Goal: Information Seeking & Learning: Learn about a topic

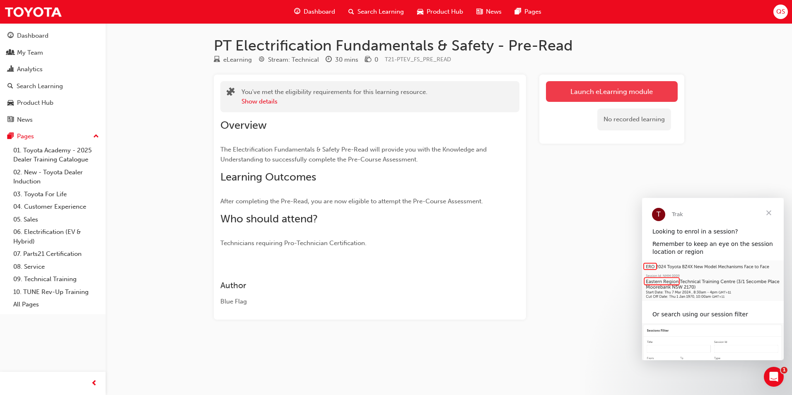
click at [564, 94] on link "Launch eLearning module" at bounding box center [612, 91] width 132 height 21
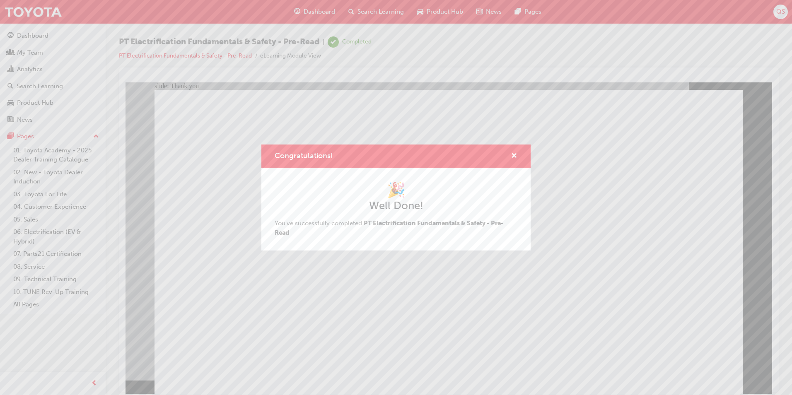
click at [326, 331] on div "Congratulations! 🎉 Well Done! You've successfully completed PT Electrification …" at bounding box center [396, 197] width 792 height 395
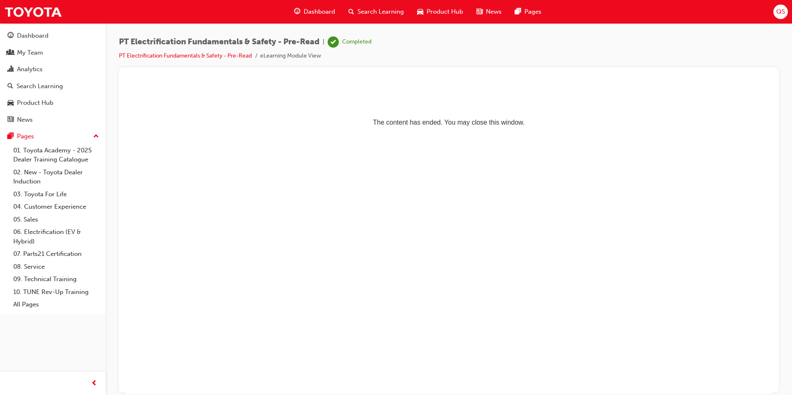
click at [357, 7] on span "Search Learning" at bounding box center [380, 12] width 46 height 10
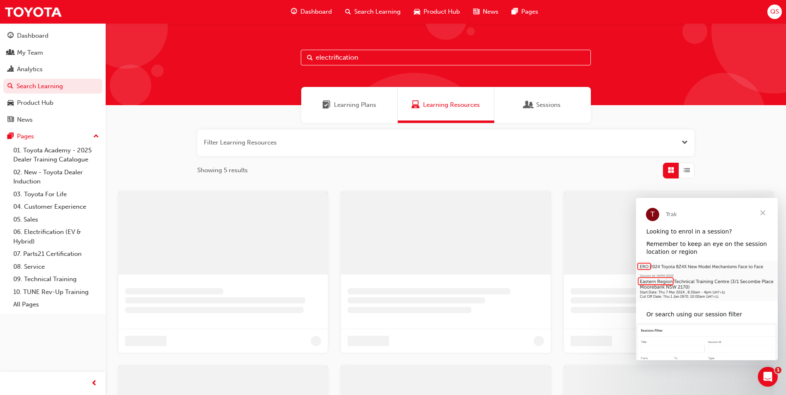
click at [356, 62] on input "electrification" at bounding box center [446, 58] width 290 height 16
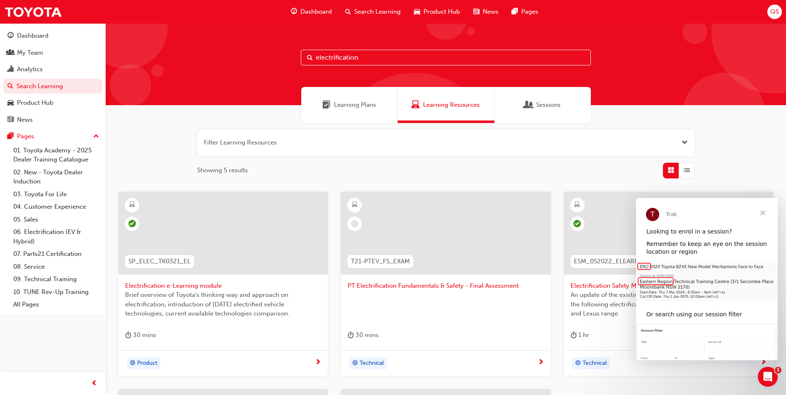
click at [386, 282] on span "PT Electrification Fundamentals & Safety - Final Assessment" at bounding box center [445, 286] width 196 height 10
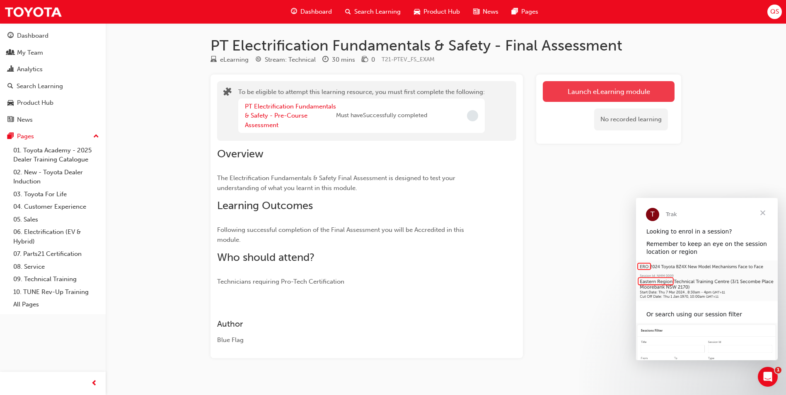
click at [570, 98] on button "Launch eLearning module" at bounding box center [609, 91] width 132 height 21
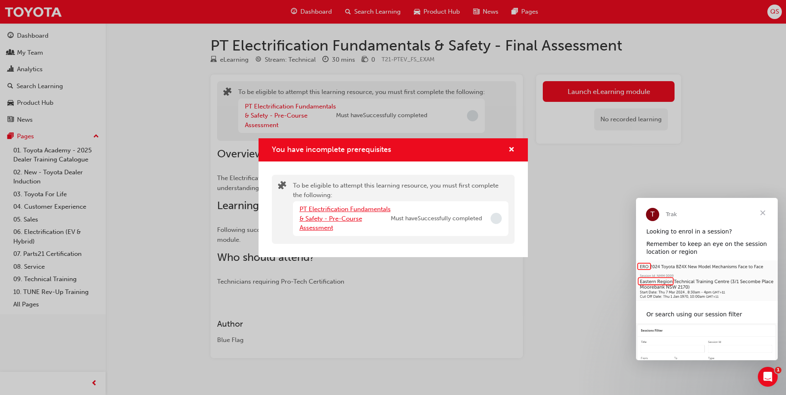
click at [321, 217] on link "PT Electrification Fundamentals & Safety - Pre-Course Assessment" at bounding box center [344, 218] width 91 height 26
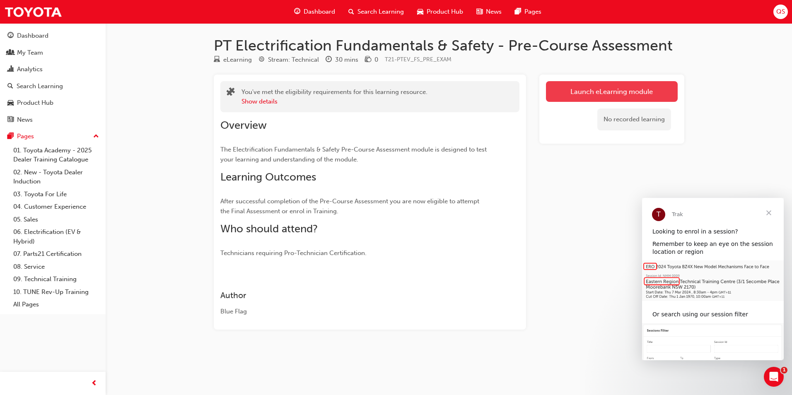
click at [609, 88] on link "Launch eLearning module" at bounding box center [612, 91] width 132 height 21
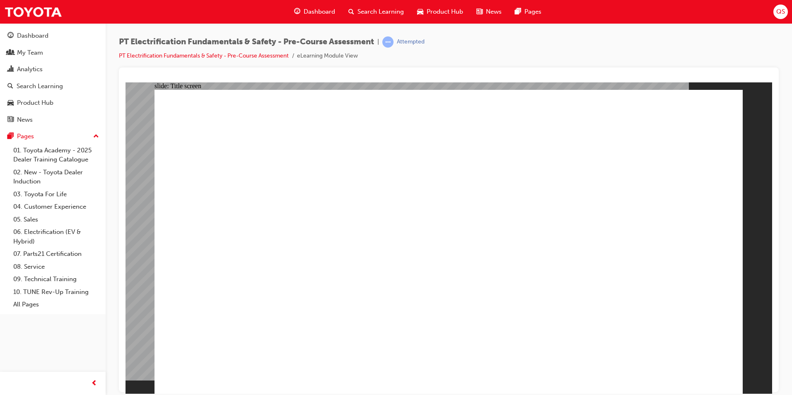
checkbox input "true"
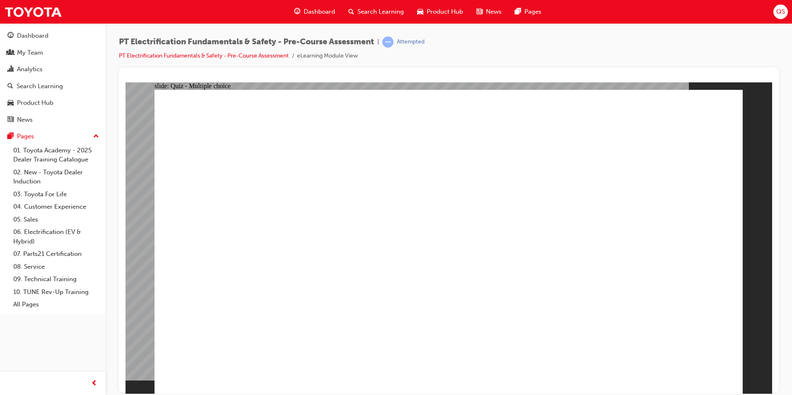
radio input "true"
drag, startPoint x: 434, startPoint y: 380, endPoint x: 429, endPoint y: 364, distance: 16.5
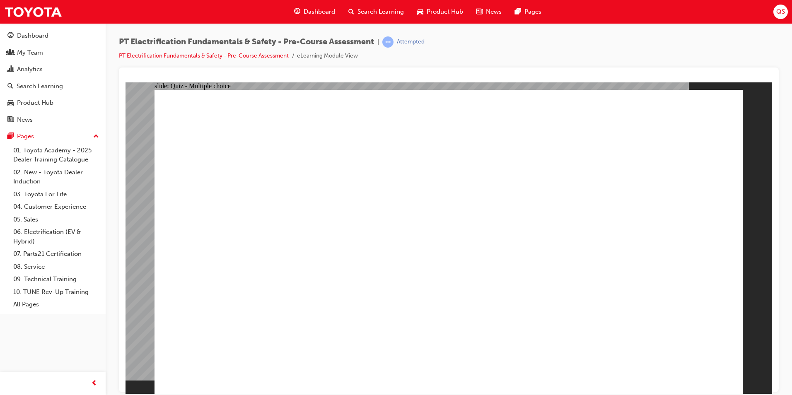
radio input "true"
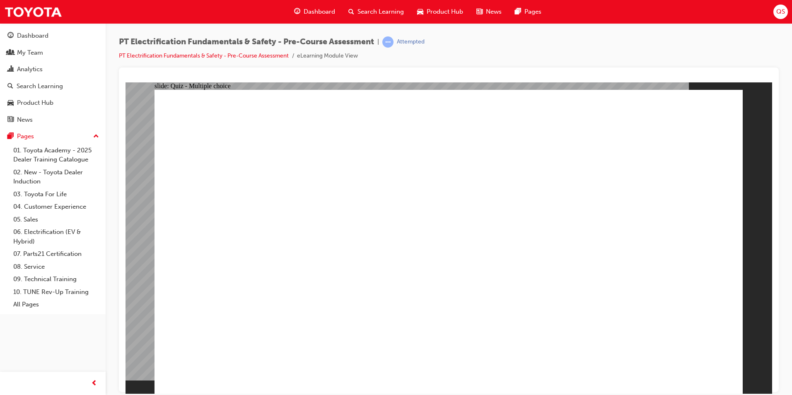
radio input "true"
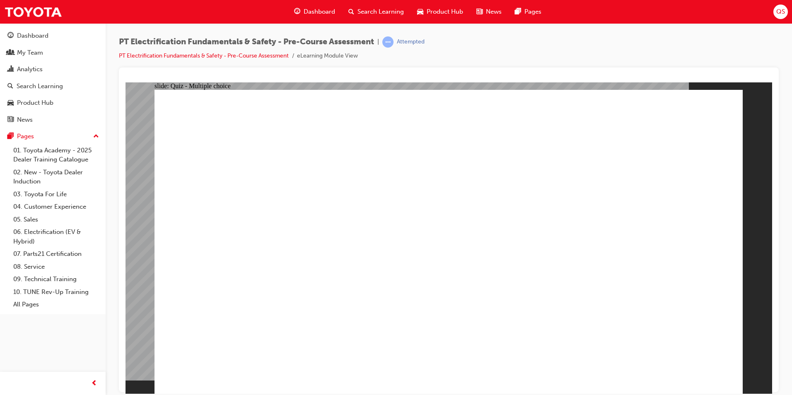
checkbox input "true"
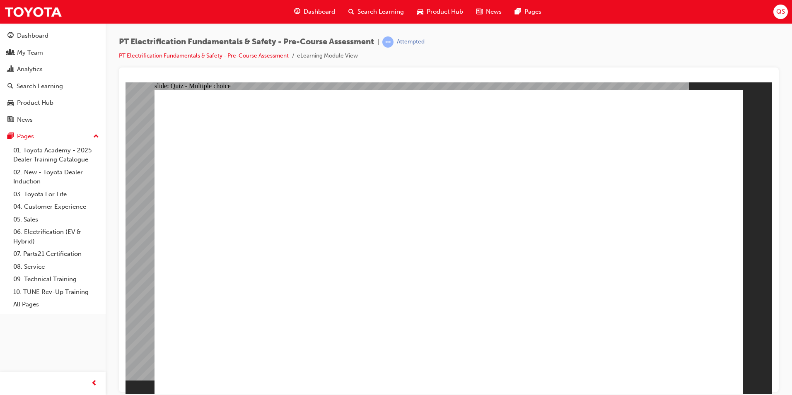
radio input "true"
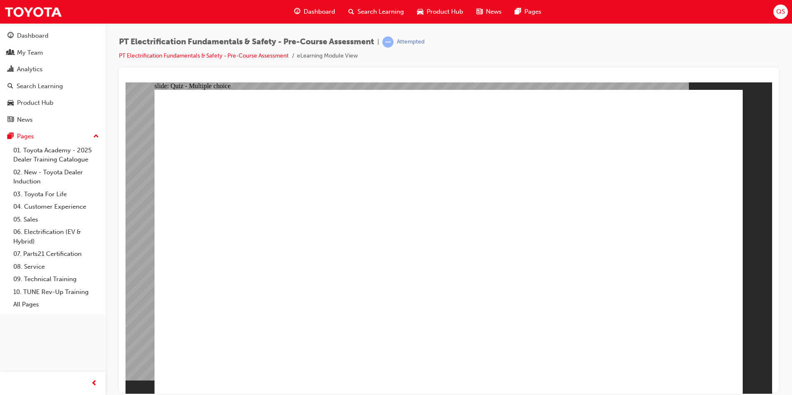
radio input "true"
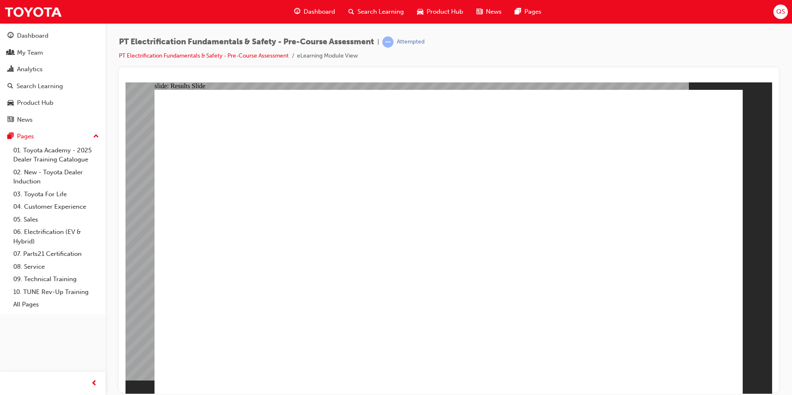
click at [247, 54] on link "PT Electrification Fundamentals & Safety - Pre-Course Assessment" at bounding box center [204, 55] width 170 height 7
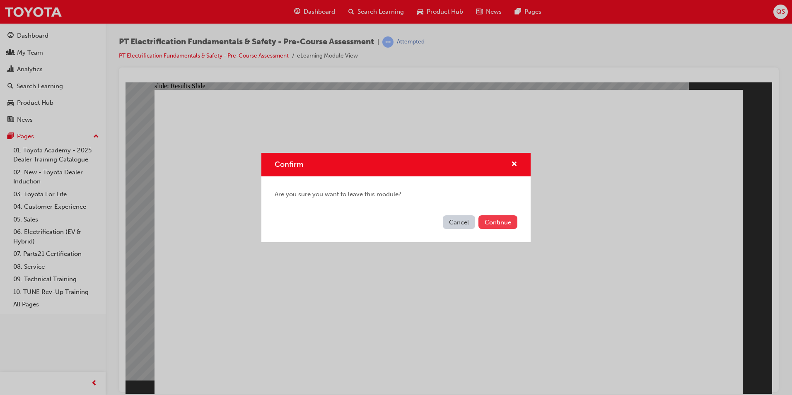
click at [492, 219] on button "Continue" at bounding box center [497, 222] width 39 height 14
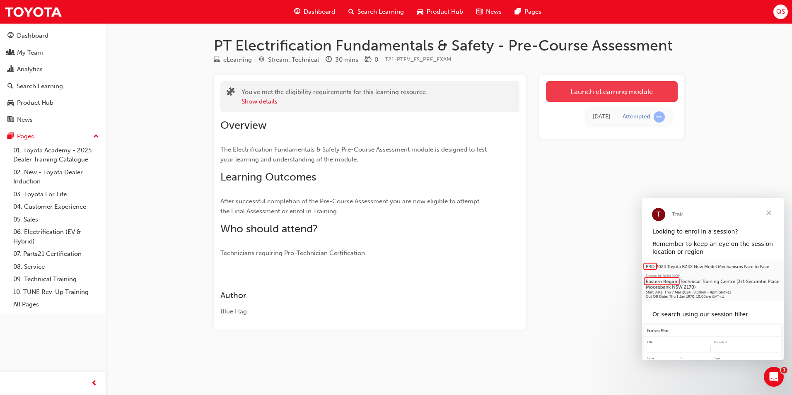
click at [581, 99] on link "Launch eLearning module" at bounding box center [612, 91] width 132 height 21
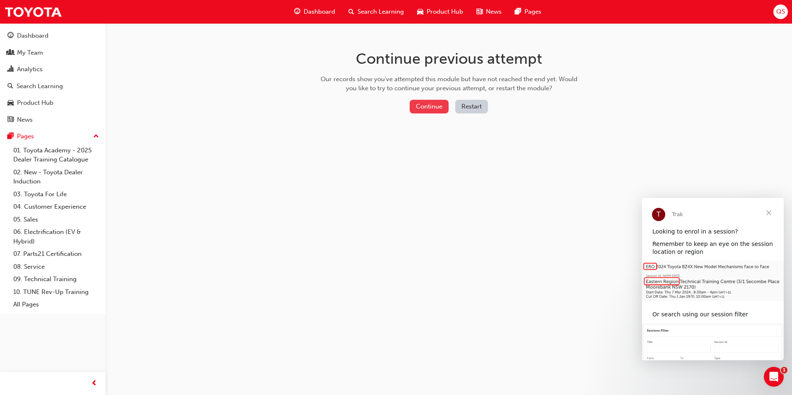
click at [438, 102] on button "Continue" at bounding box center [429, 107] width 39 height 14
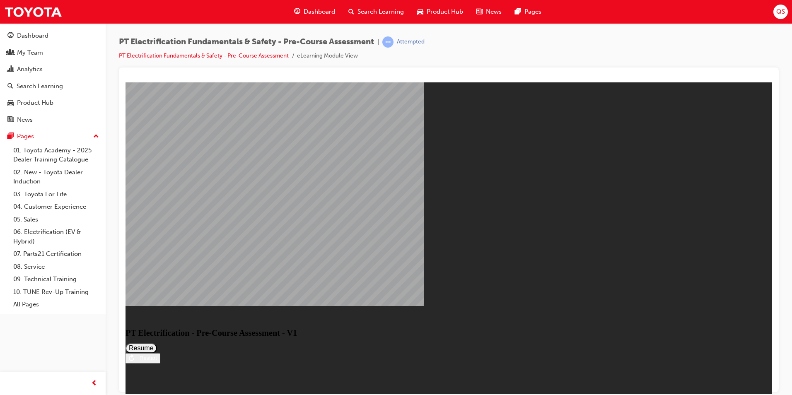
click at [157, 343] on button "Resume" at bounding box center [140, 348] width 31 height 10
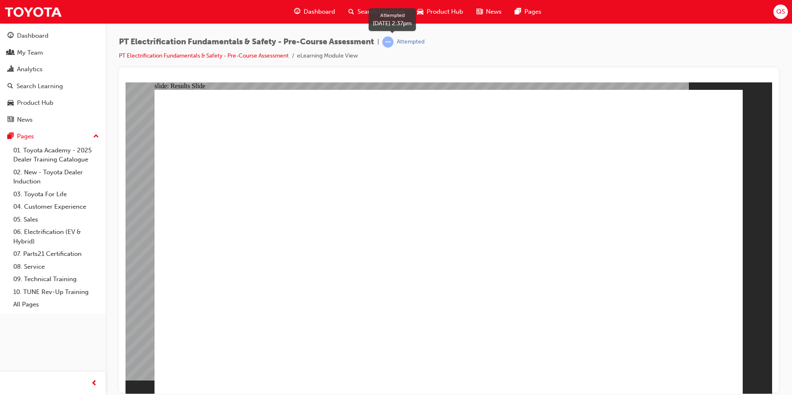
click at [408, 42] on div "Attempted" at bounding box center [411, 42] width 28 height 8
click at [393, 44] on span "learningRecordVerb_ATTEMPT-icon" at bounding box center [387, 41] width 11 height 11
click at [252, 55] on link "PT Electrification Fundamentals & Safety - Pre-Course Assessment" at bounding box center [204, 55] width 170 height 7
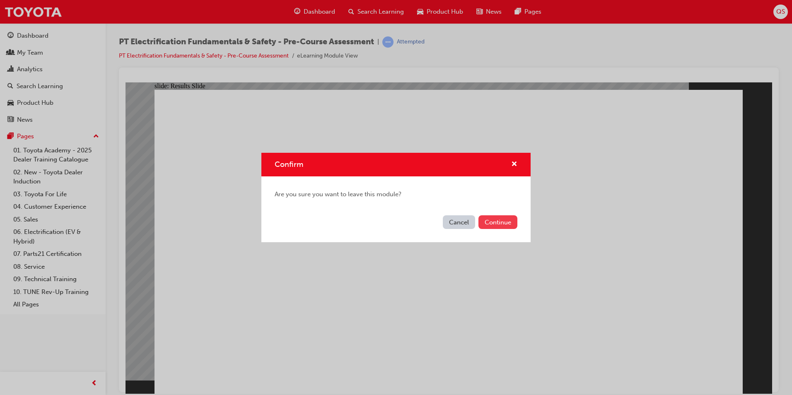
click at [491, 224] on button "Continue" at bounding box center [497, 222] width 39 height 14
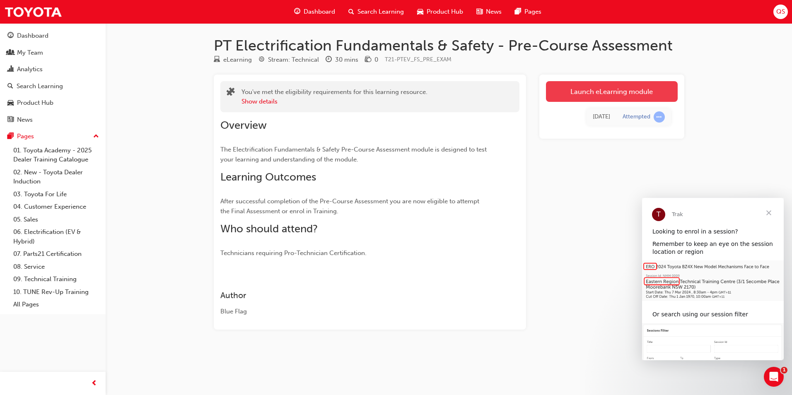
click at [605, 88] on link "Launch eLearning module" at bounding box center [612, 91] width 132 height 21
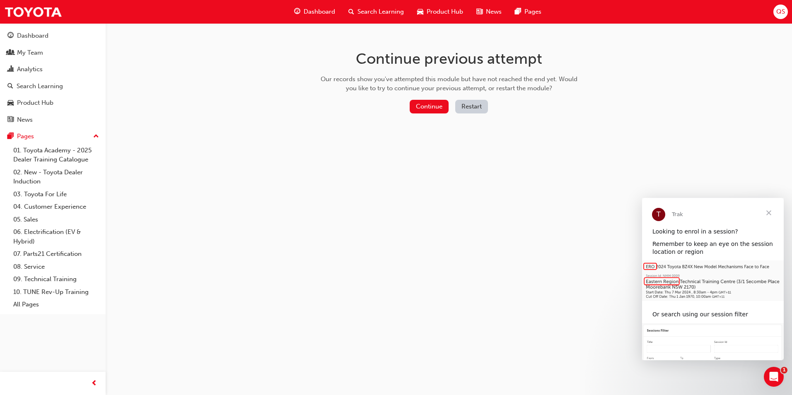
click at [471, 101] on button "Restart" at bounding box center [471, 107] width 33 height 14
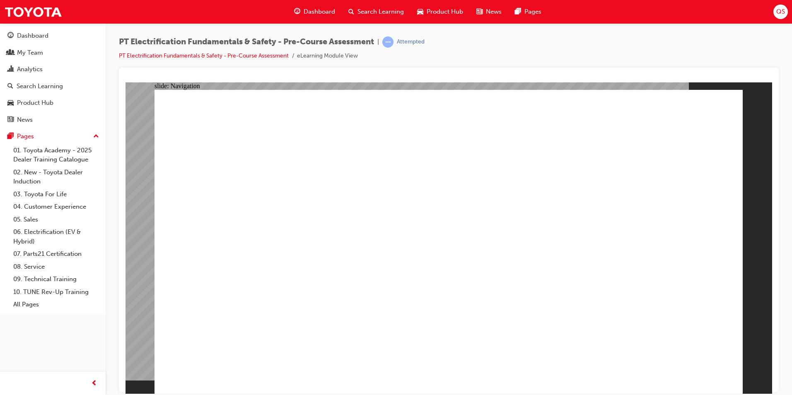
radio input "true"
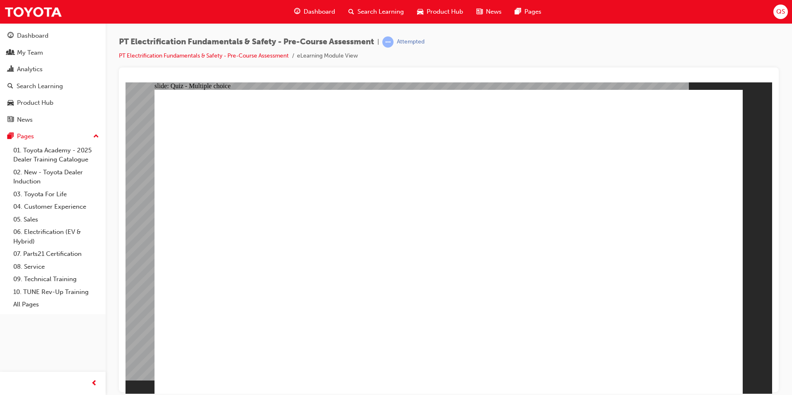
radio input "true"
drag, startPoint x: 602, startPoint y: 189, endPoint x: 618, endPoint y: 205, distance: 22.6
radio input "true"
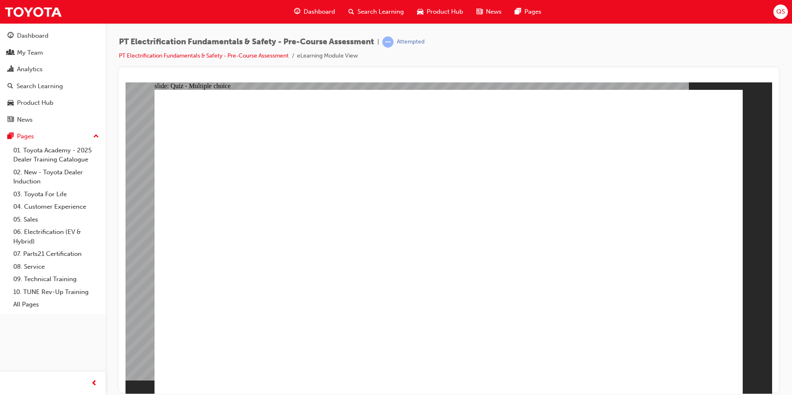
radio input "true"
drag, startPoint x: 362, startPoint y: 263, endPoint x: 344, endPoint y: 274, distance: 21.0
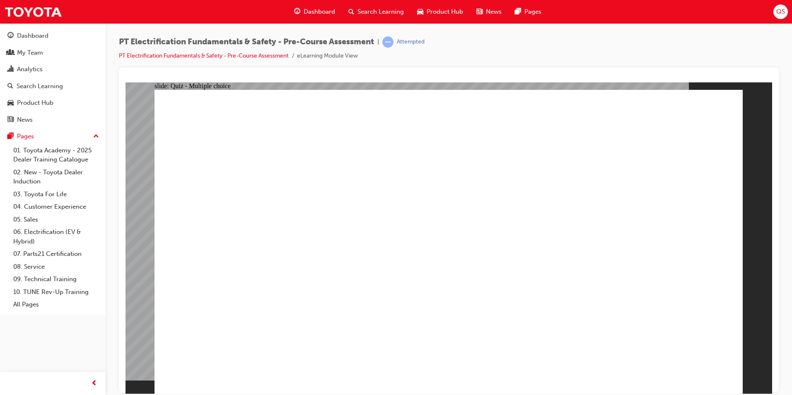
checkbox input "true"
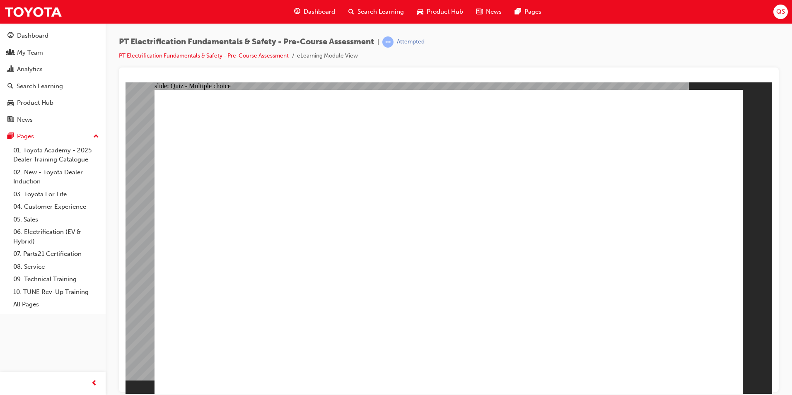
radio input "true"
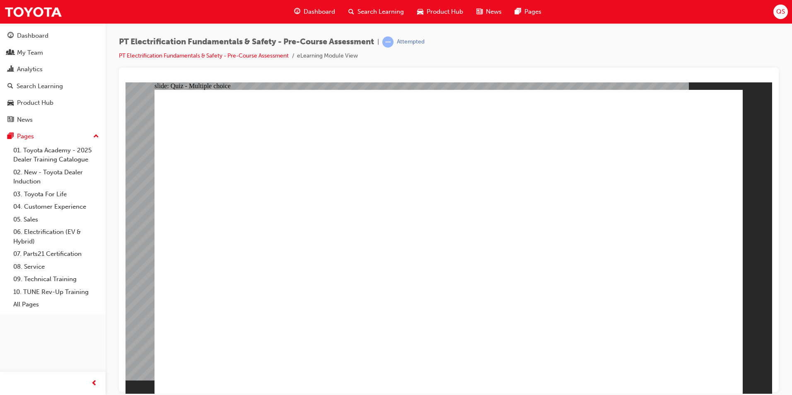
checkbox input "true"
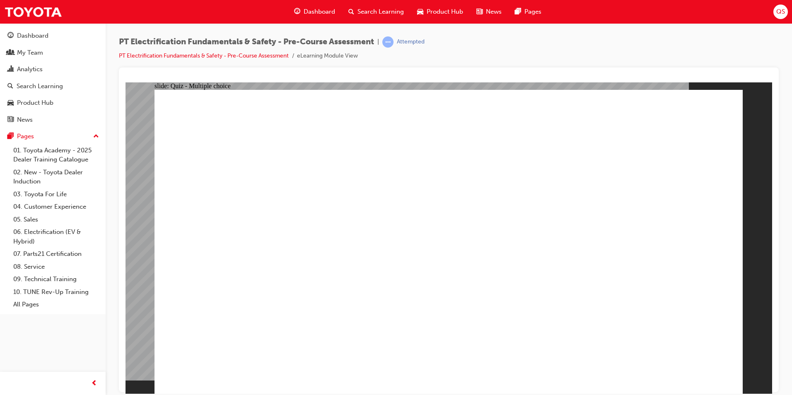
radio input "true"
radio input "false"
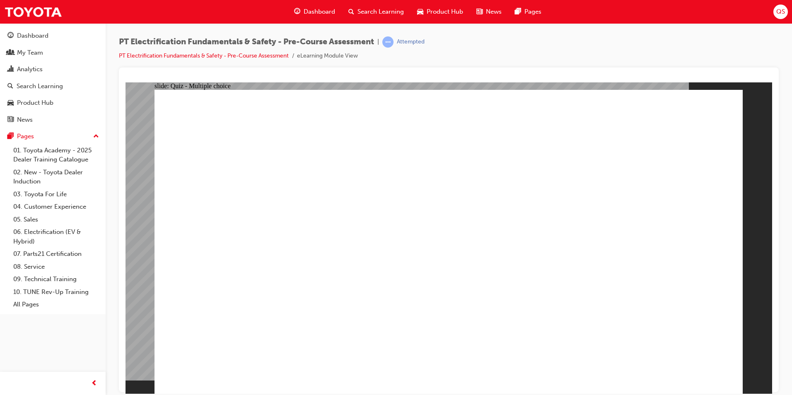
radio input "true"
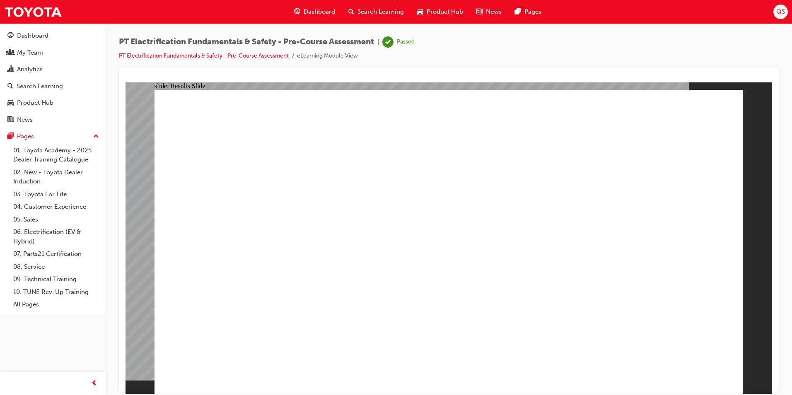
click at [367, 16] on span "Search Learning" at bounding box center [380, 12] width 46 height 10
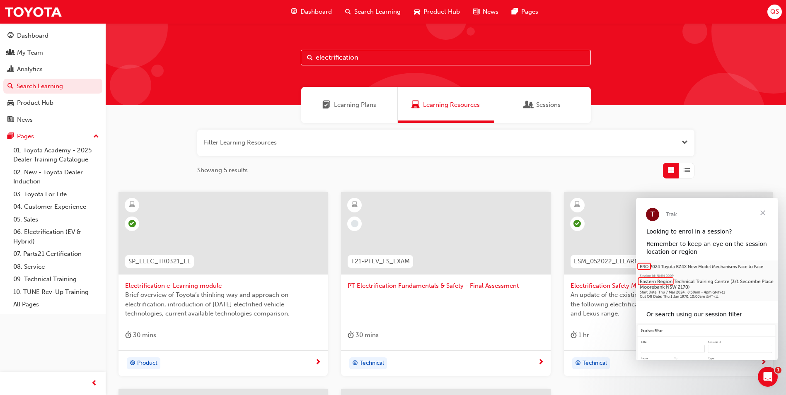
click at [397, 289] on span "PT Electrification Fundamentals & Safety - Final Assessment" at bounding box center [445, 286] width 196 height 10
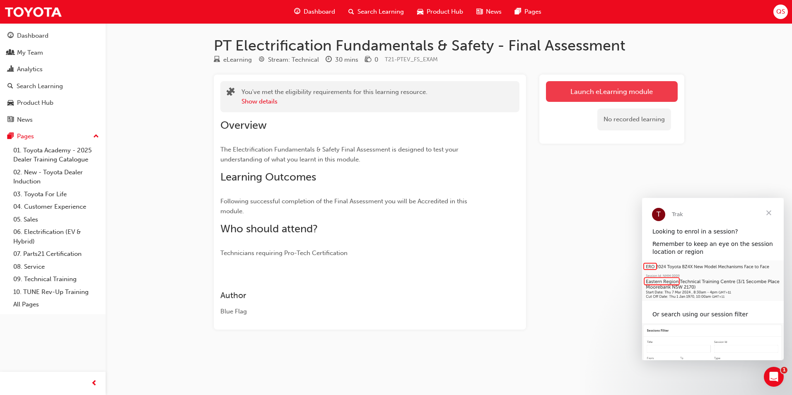
click at [629, 96] on link "Launch eLearning module" at bounding box center [612, 91] width 132 height 21
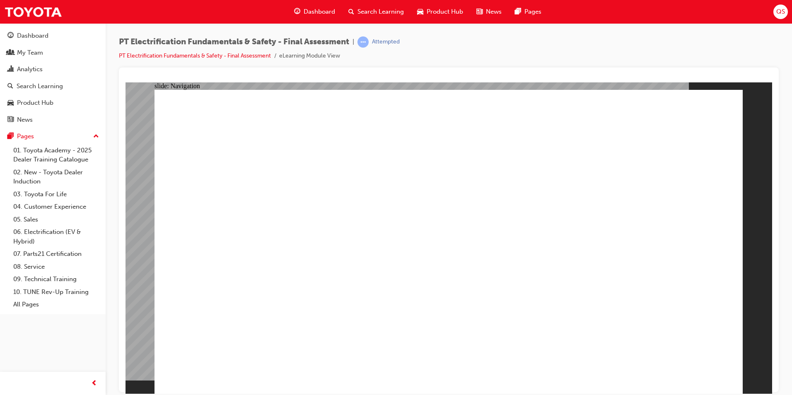
checkbox input "true"
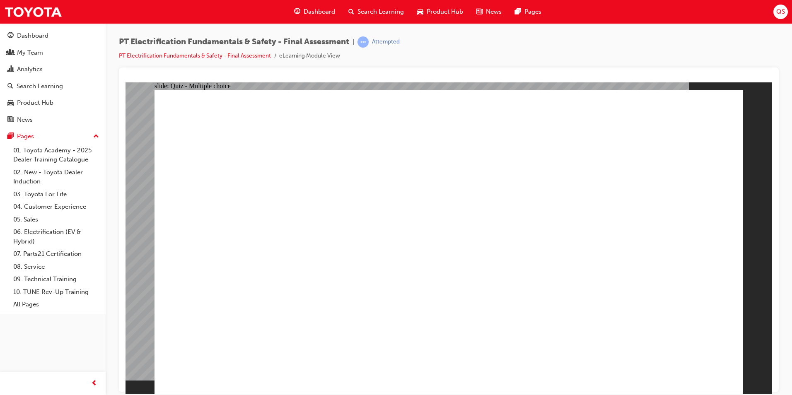
radio input "true"
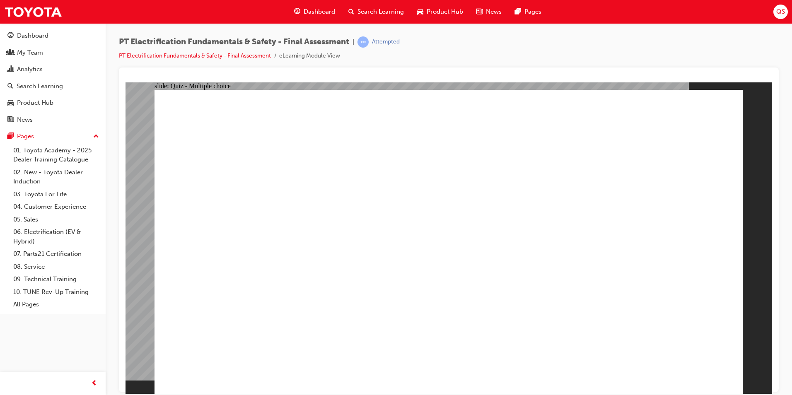
radio input "true"
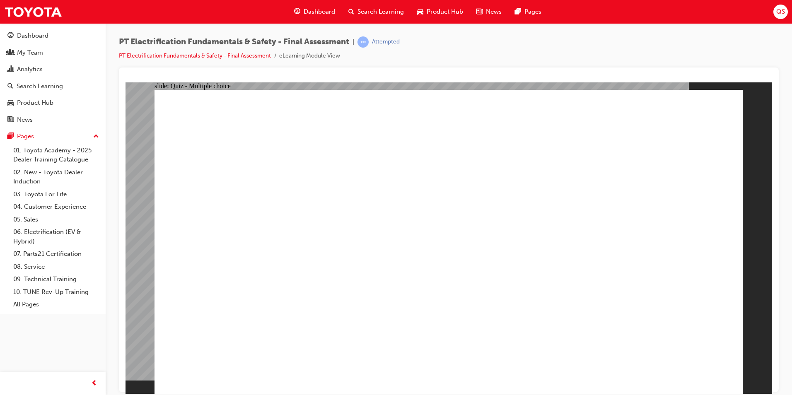
radio input "true"
checkbox input "true"
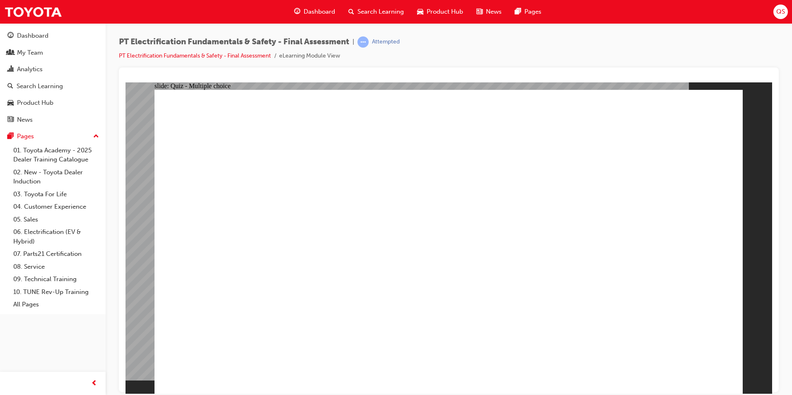
checkbox input "true"
radio input "true"
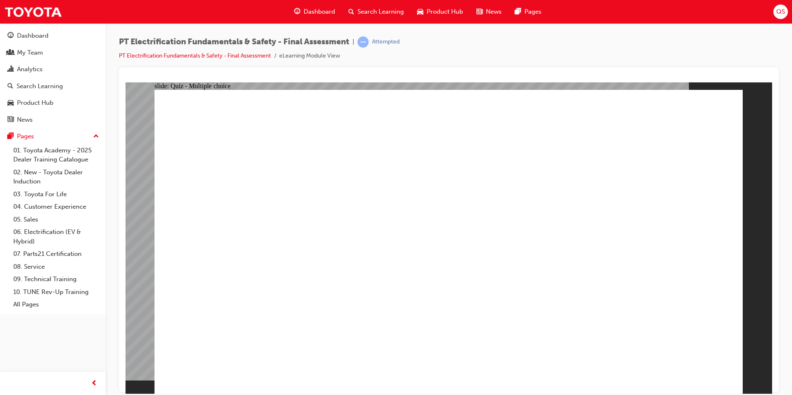
radio input "true"
checkbox input "true"
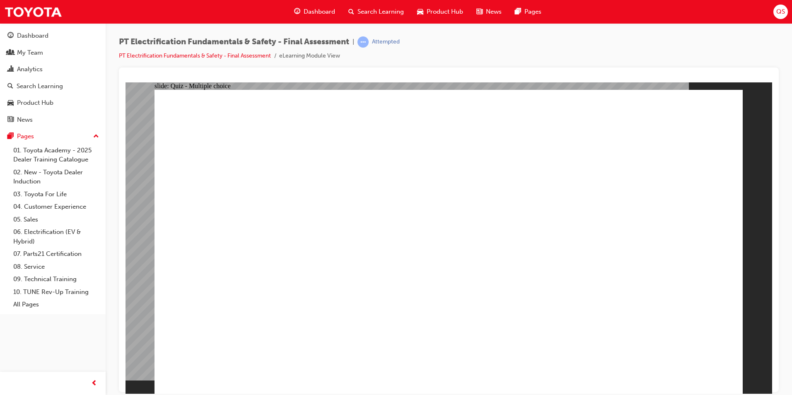
checkbox input "true"
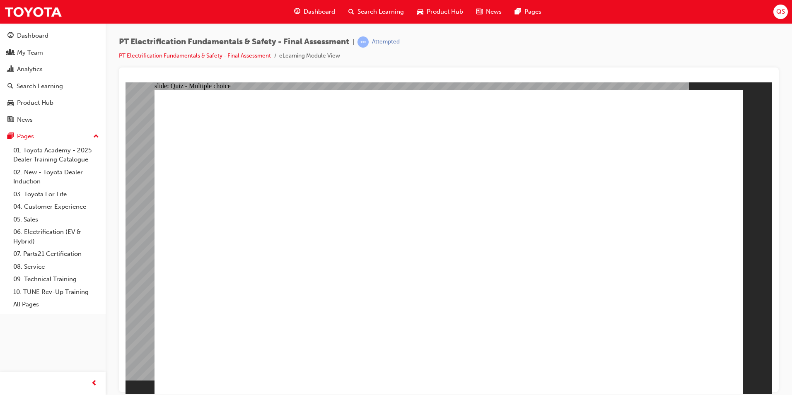
radio input "true"
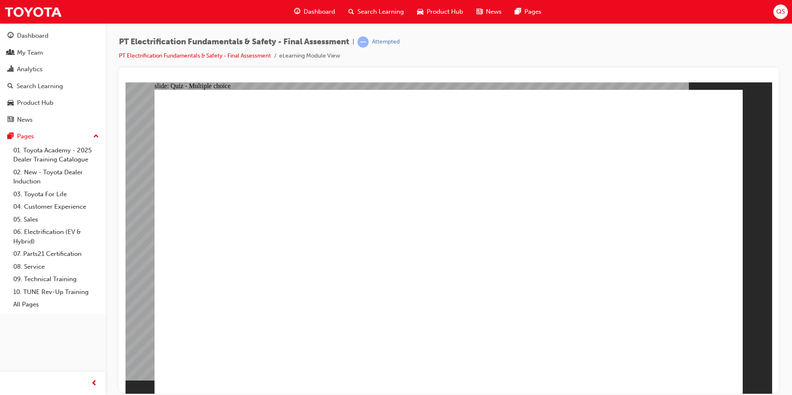
radio input "true"
drag, startPoint x: 657, startPoint y: 361, endPoint x: 666, endPoint y: 362, distance: 9.5
radio input "true"
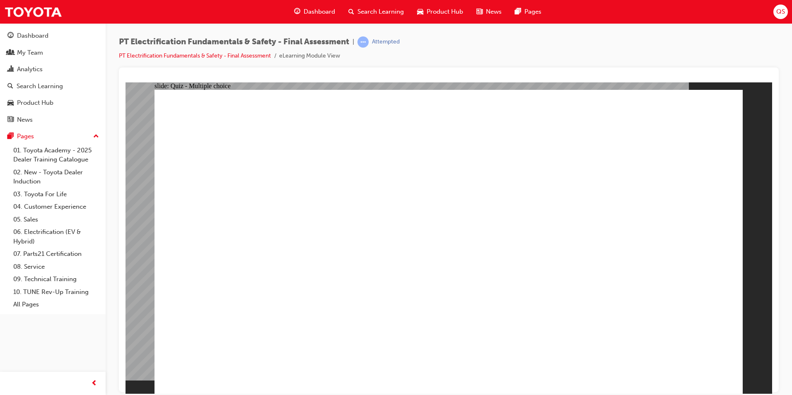
radio input "true"
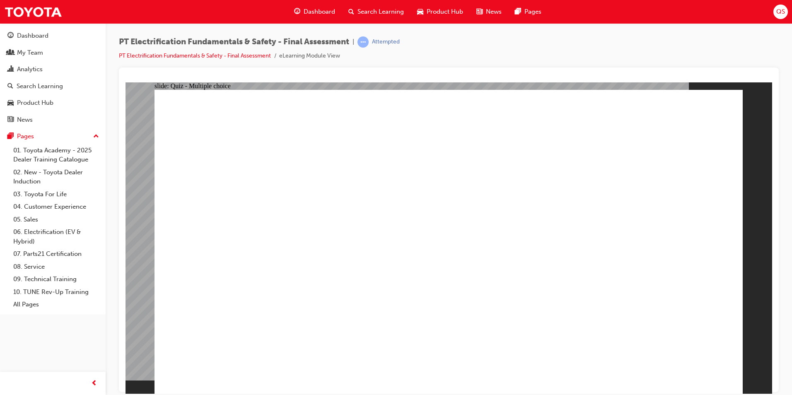
radio input "true"
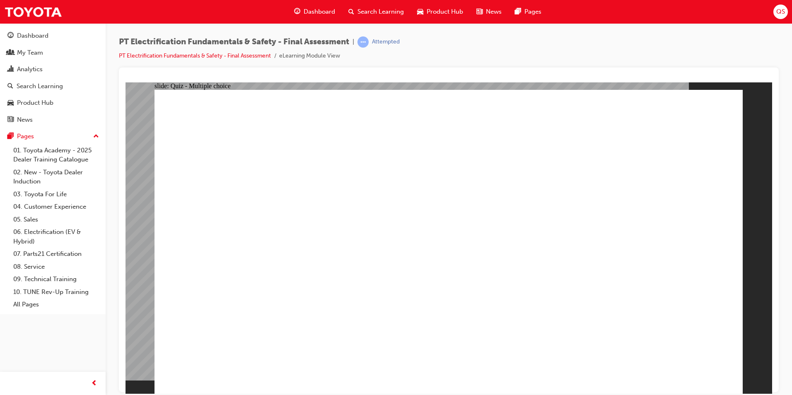
radio input "true"
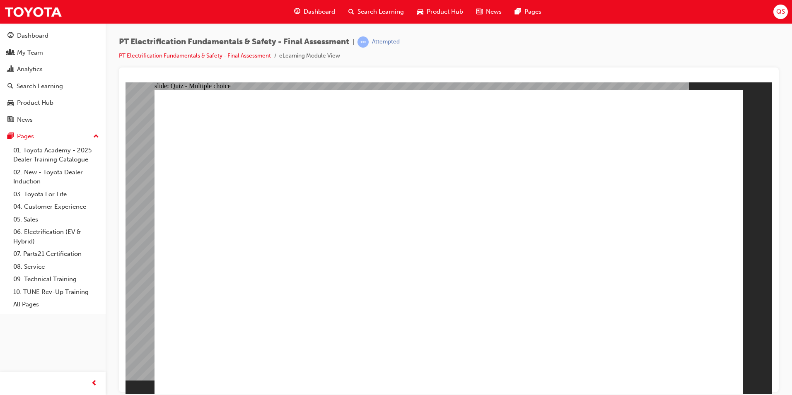
radio input "true"
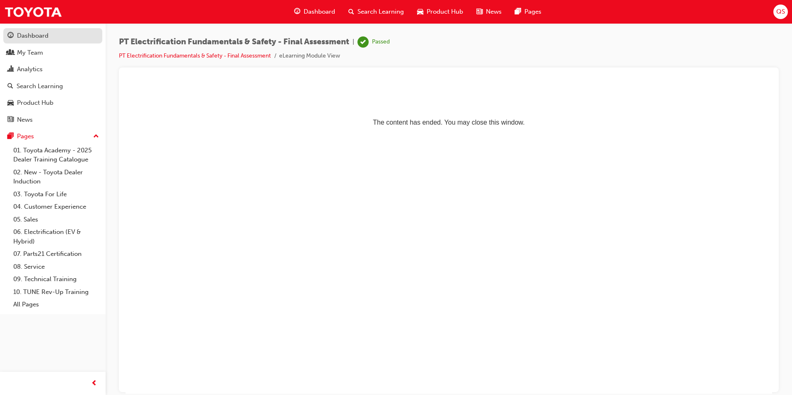
click at [24, 39] on div "Dashboard" at bounding box center [32, 36] width 31 height 10
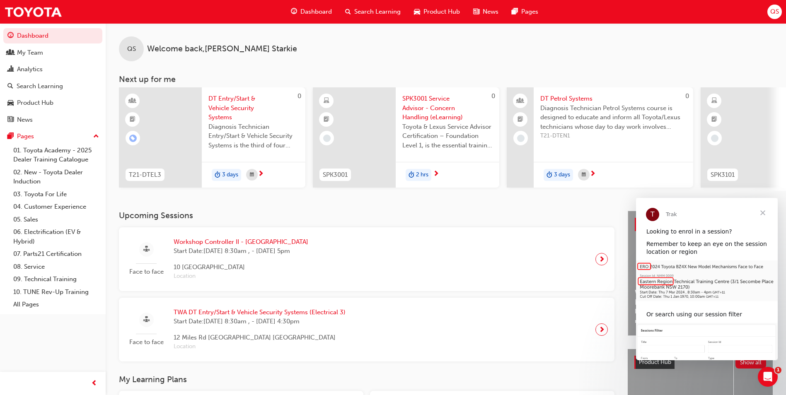
click at [762, 214] on span "Close" at bounding box center [763, 213] width 30 height 30
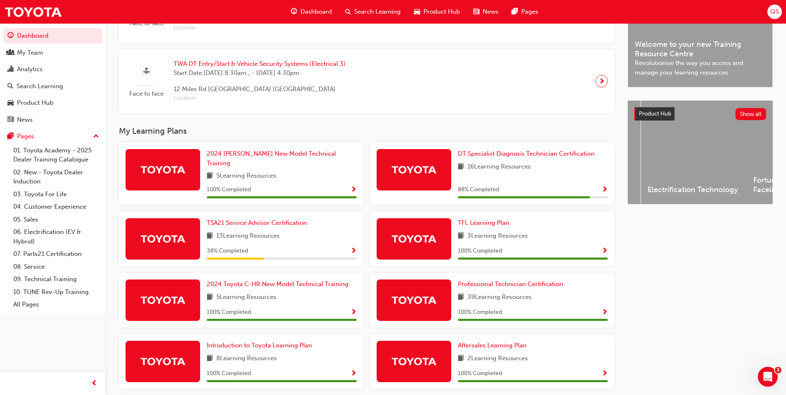
scroll to position [0, 948]
click at [751, 118] on button "Show all" at bounding box center [750, 114] width 31 height 12
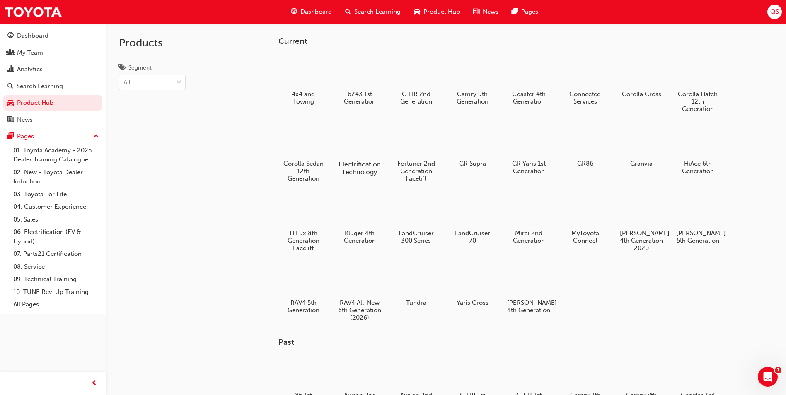
click at [364, 156] on div at bounding box center [360, 140] width 46 height 33
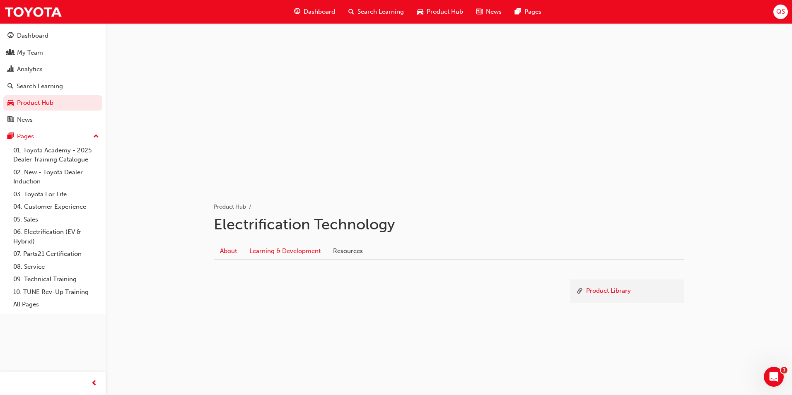
click at [273, 252] on link "Learning & Development" at bounding box center [285, 251] width 84 height 16
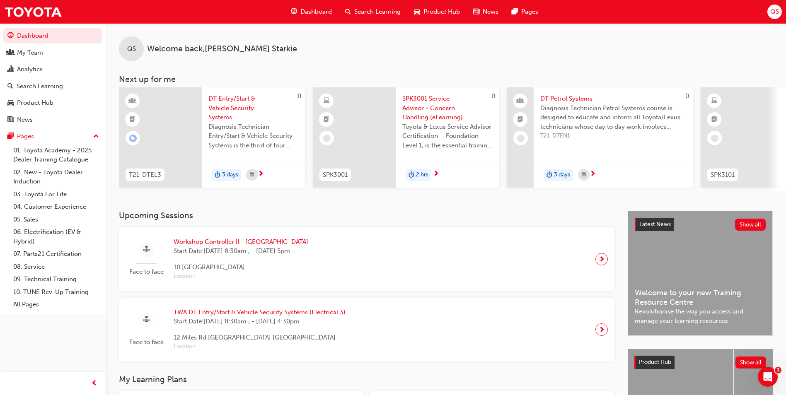
click at [365, 14] on span "Search Learning" at bounding box center [377, 12] width 46 height 10
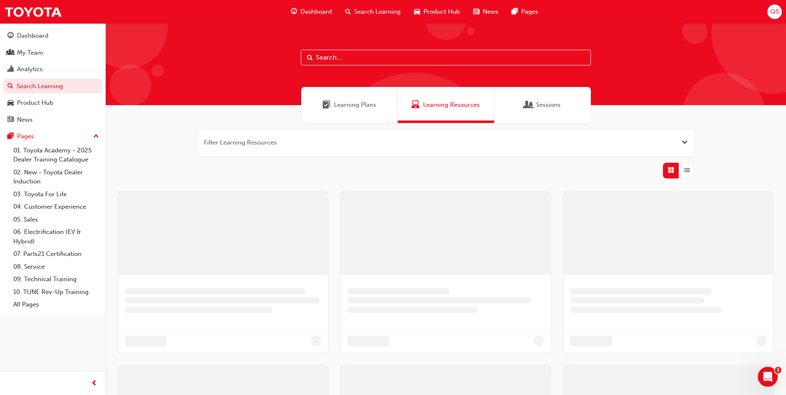
click at [353, 58] on input "text" at bounding box center [446, 58] width 290 height 16
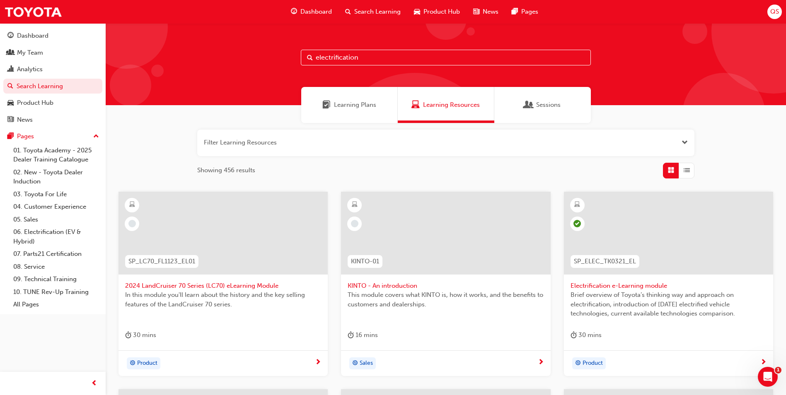
type input "electrification"
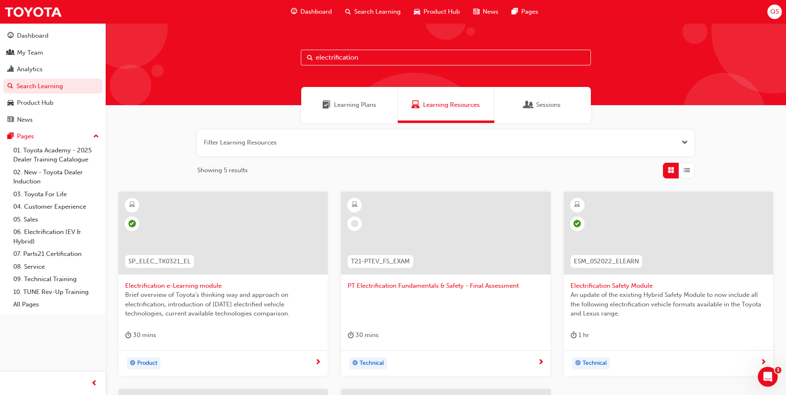
click at [484, 289] on span "PT Electrification Fundamentals & Safety - Final Assessment" at bounding box center [445, 286] width 196 height 10
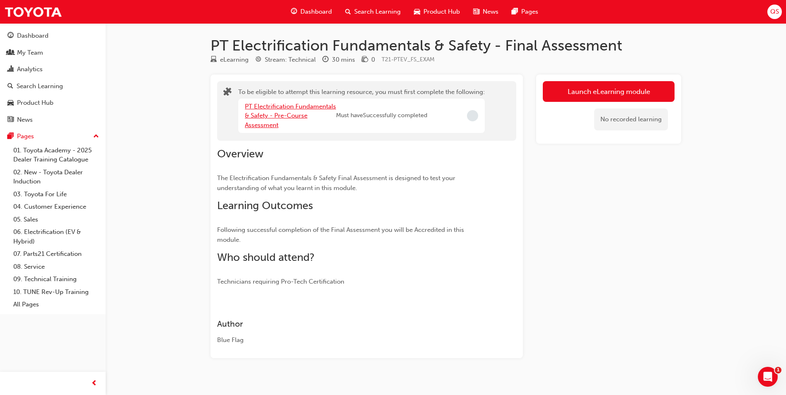
click at [290, 106] on link "PT Electrification Fundamentals & Safety - Pre-Course Assessment" at bounding box center [290, 116] width 91 height 26
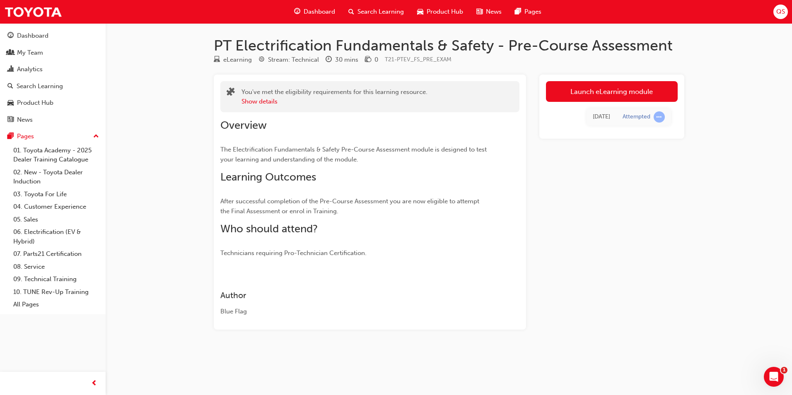
click at [374, 14] on span "Search Learning" at bounding box center [380, 12] width 46 height 10
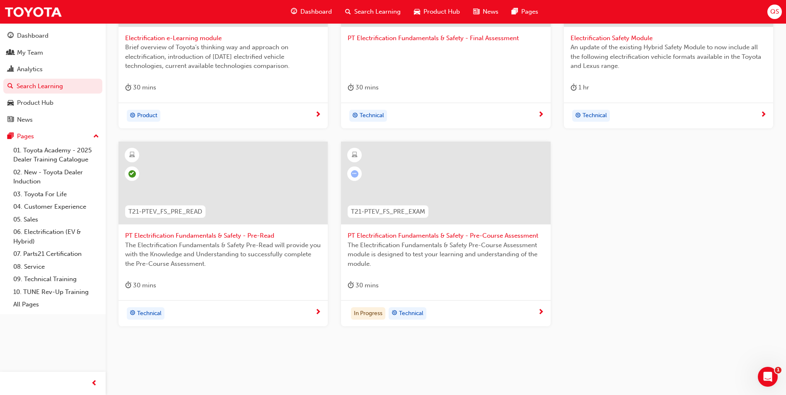
scroll to position [248, 0]
click at [226, 234] on span "PT Electrification Fundamentals & Safety - Pre-Read" at bounding box center [223, 235] width 196 height 10
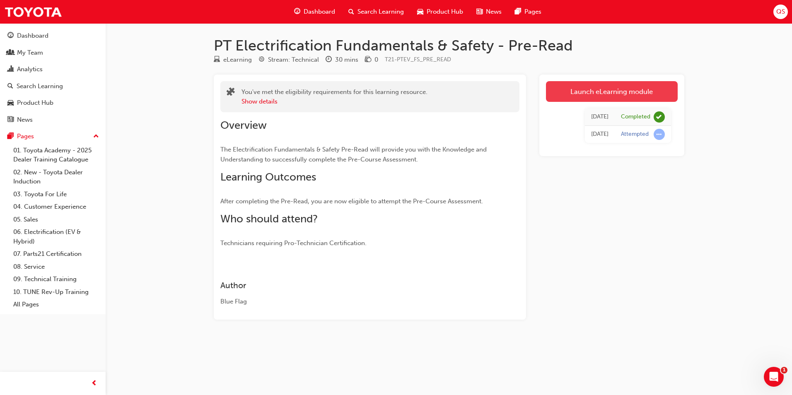
click at [588, 94] on link "Launch eLearning module" at bounding box center [612, 91] width 132 height 21
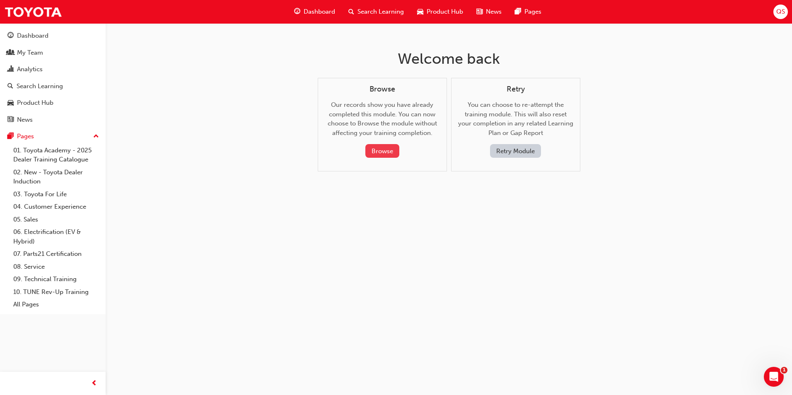
click at [383, 150] on button "Browse" at bounding box center [382, 151] width 34 height 14
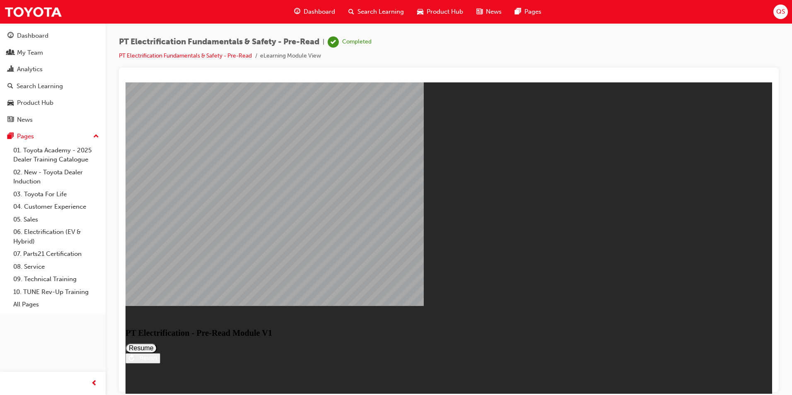
click at [157, 343] on button "Resume" at bounding box center [140, 348] width 31 height 10
